Goal: Task Accomplishment & Management: Manage account settings

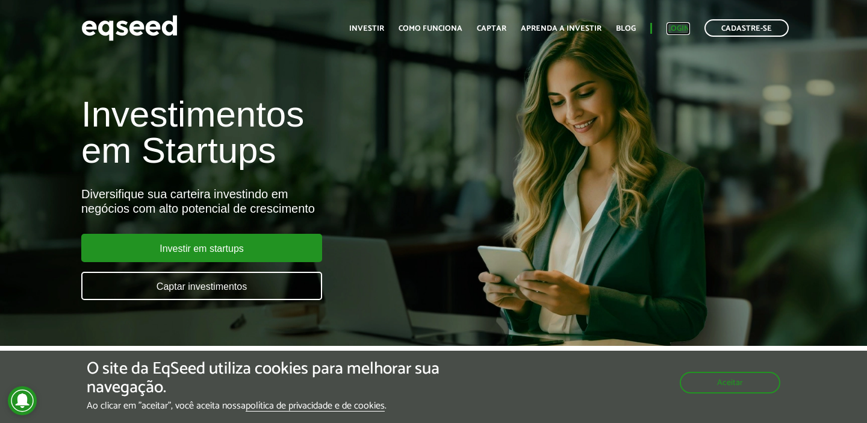
click at [673, 29] on link "Login" at bounding box center [678, 29] width 23 height 8
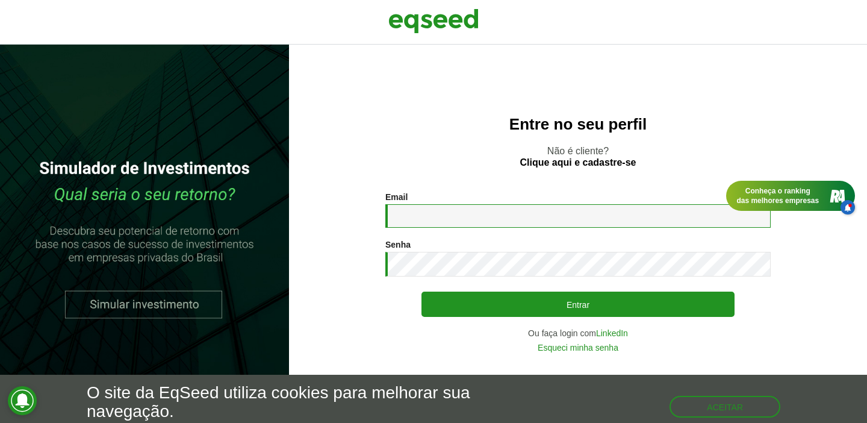
click at [454, 217] on input "Email *" at bounding box center [577, 215] width 385 height 23
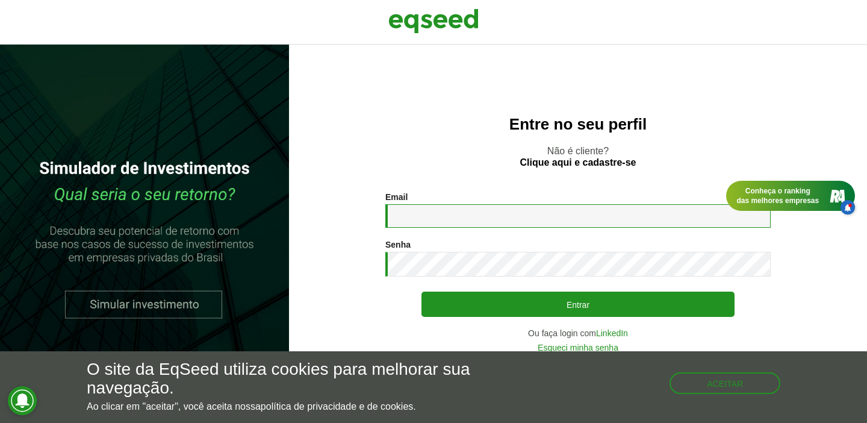
type input "**********"
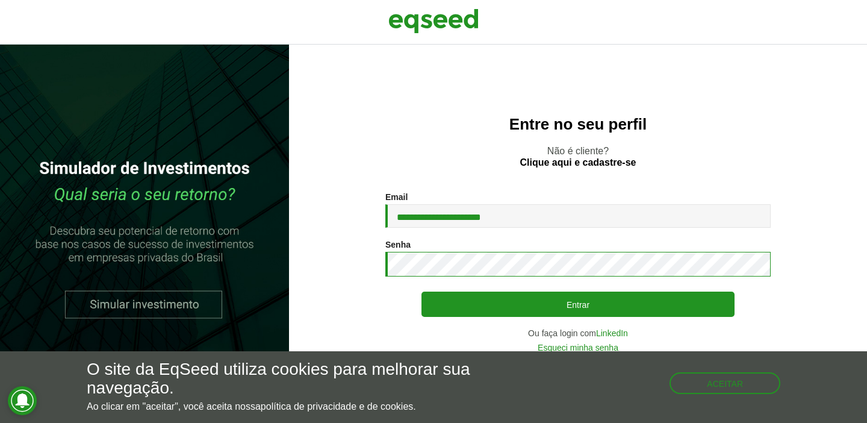
click at [422, 291] on button "Entrar" at bounding box center [578, 303] width 313 height 25
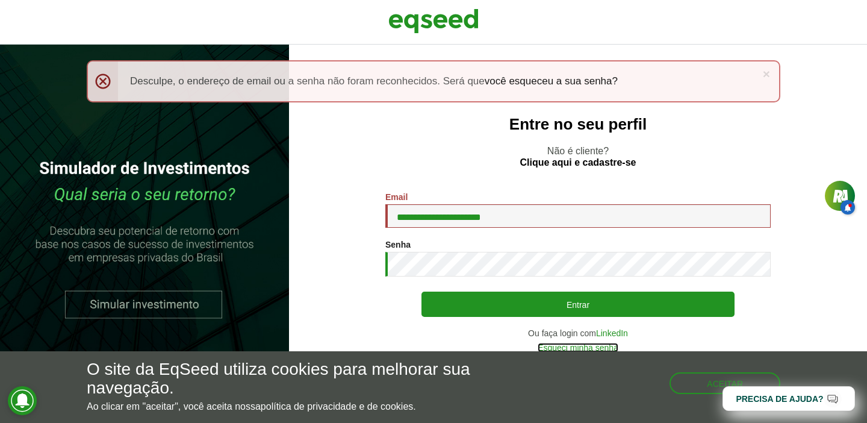
click at [603, 345] on link "Esqueci minha senha" at bounding box center [578, 347] width 81 height 8
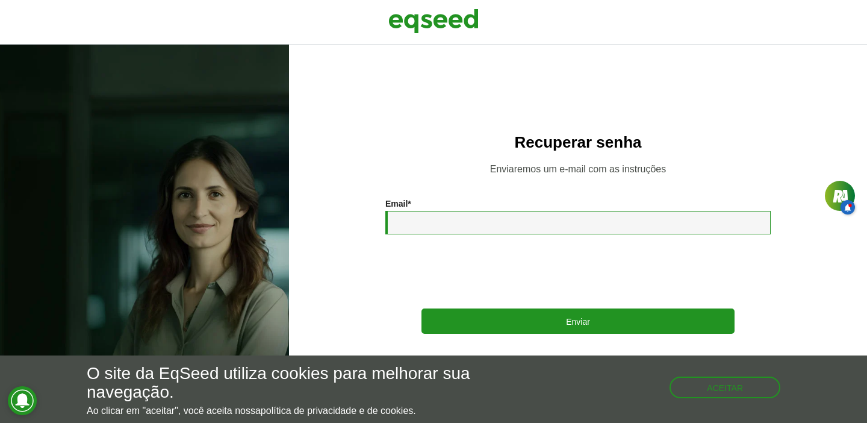
click at [497, 222] on input "Email *" at bounding box center [577, 222] width 385 height 23
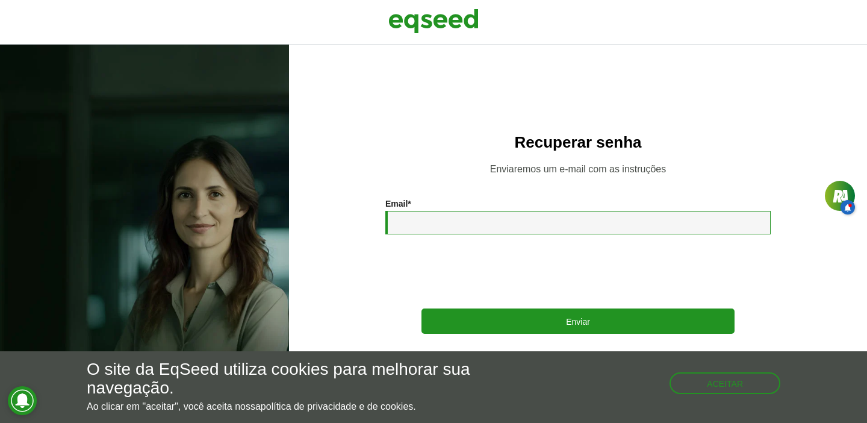
type input "**********"
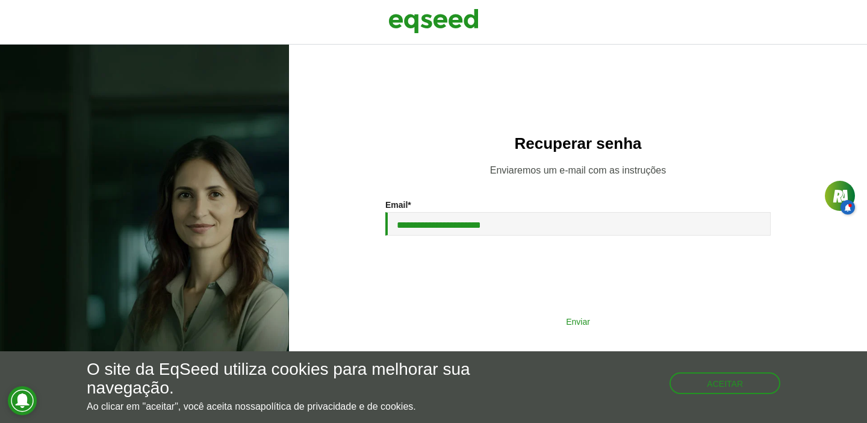
click at [499, 325] on button "Enviar" at bounding box center [578, 321] width 313 height 23
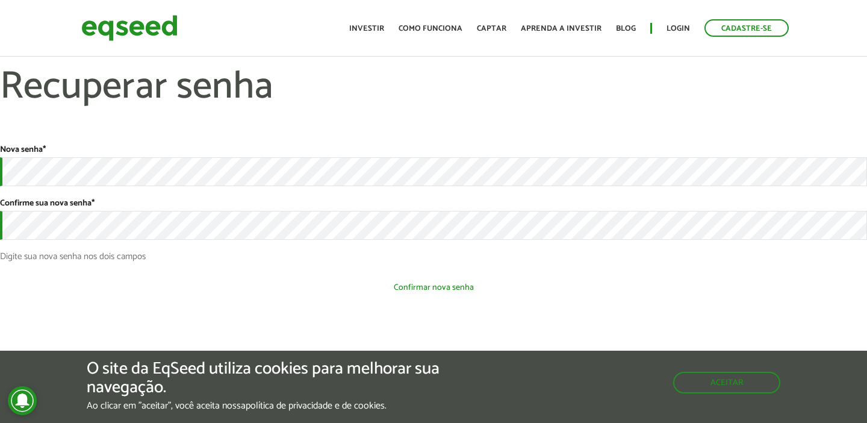
click at [244, 284] on button "Confirmar nova senha" at bounding box center [433, 287] width 867 height 23
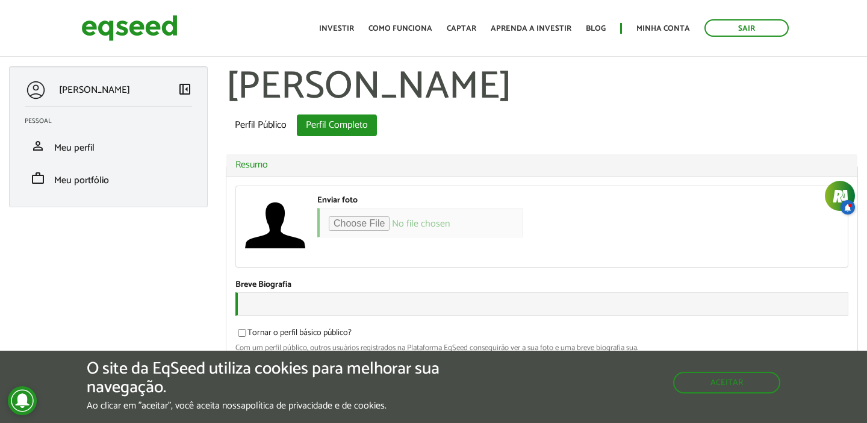
click at [449, 122] on ul "Perfil Público Perfil Completo (aba ativa)" at bounding box center [542, 125] width 632 height 22
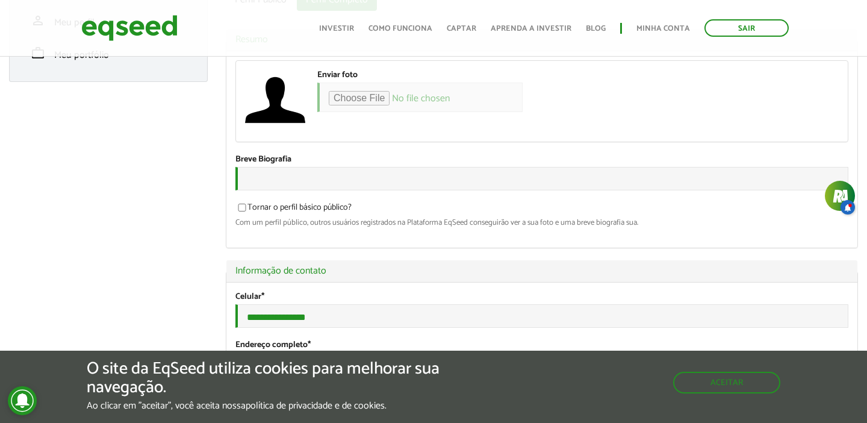
scroll to position [128, 0]
